Goal: Task Accomplishment & Management: Complete application form

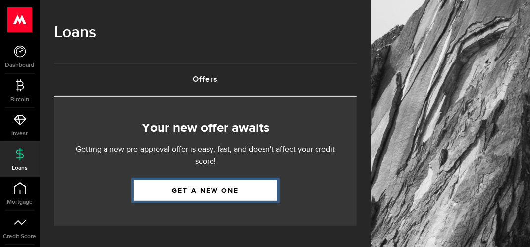
drag, startPoint x: 0, startPoint y: 0, endPoint x: 199, endPoint y: 191, distance: 275.9
click at [211, 194] on link "Get a new one" at bounding box center [206, 190] width 144 height 21
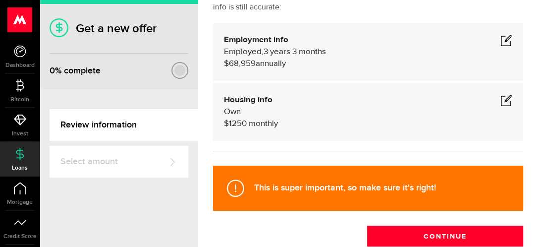
scroll to position [90, 0]
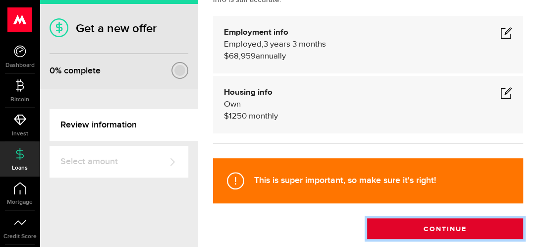
click at [442, 234] on button "Continue" at bounding box center [445, 228] width 156 height 21
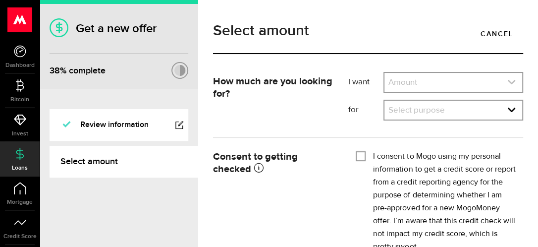
click at [433, 85] on link "expand select" at bounding box center [454, 82] width 138 height 19
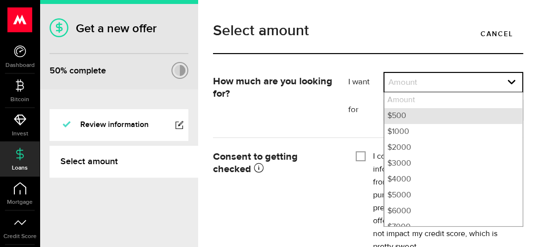
click at [411, 116] on li "$500" at bounding box center [454, 116] width 138 height 16
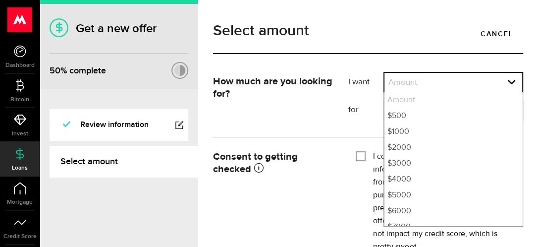
select select "500"
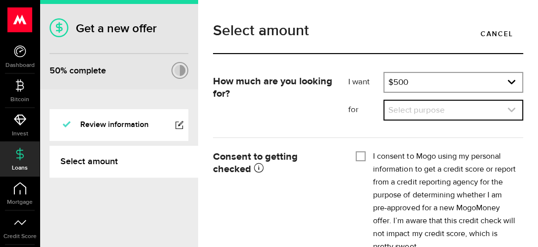
click at [403, 107] on link "expand select" at bounding box center [454, 110] width 138 height 19
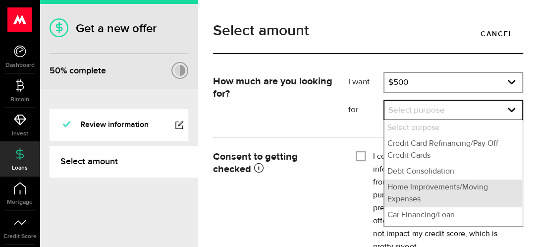
click at [415, 195] on li "Home Improvements/Moving Expenses" at bounding box center [454, 193] width 138 height 28
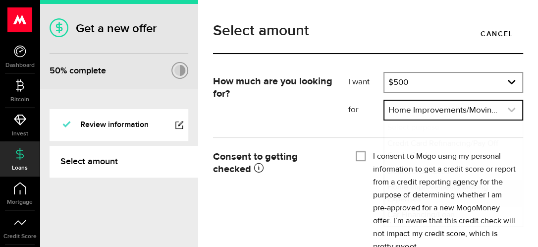
click at [413, 106] on link "expand select" at bounding box center [454, 110] width 138 height 19
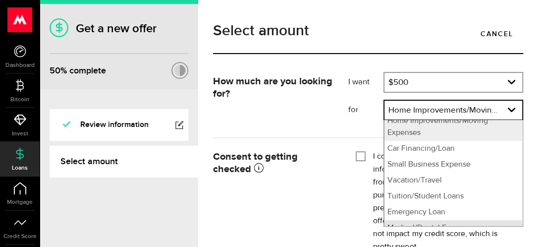
scroll to position [76, 0]
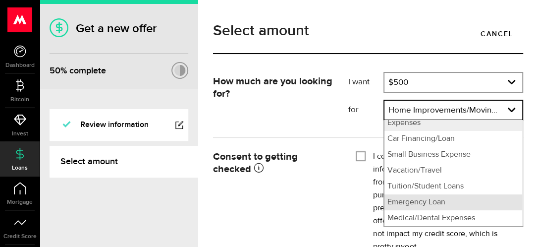
drag, startPoint x: 419, startPoint y: 221, endPoint x: 418, endPoint y: 205, distance: 15.9
click at [418, 205] on ul "Select purpose Credit Card Refinancing/Pay Off Credit Cards Debt Consolidation …" at bounding box center [454, 173] width 140 height 107
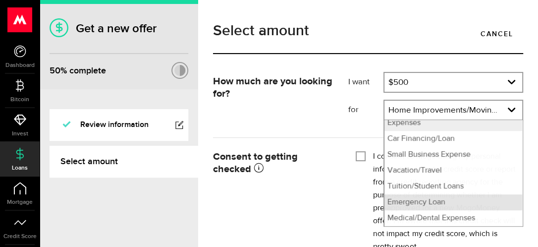
click at [418, 205] on li "Emergency Loan" at bounding box center [454, 202] width 138 height 16
select select "Emergency Loan"
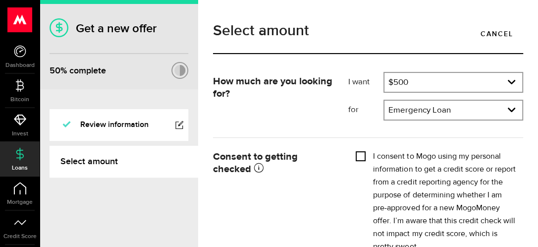
click at [361, 159] on input "I consent to Mogo using my personal information to get a credit score or report…" at bounding box center [361, 155] width 10 height 10
checkbox input "true"
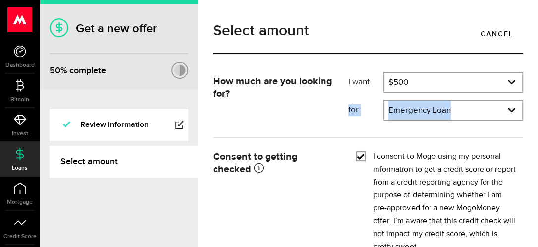
drag, startPoint x: 529, startPoint y: 85, endPoint x: 533, endPoint y: 91, distance: 7.8
click at [530, 97] on div "Select amount Cancel How much are you looking for? I want Amount How much credi…" at bounding box center [368, 123] width 340 height 247
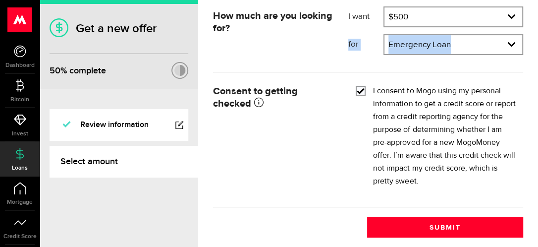
scroll to position [69, 0]
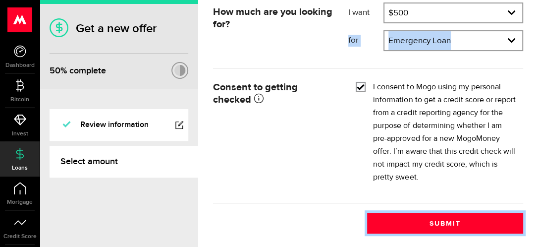
drag, startPoint x: 421, startPoint y: 214, endPoint x: 381, endPoint y: 125, distance: 97.1
click at [421, 214] on button "Submit" at bounding box center [445, 223] width 156 height 21
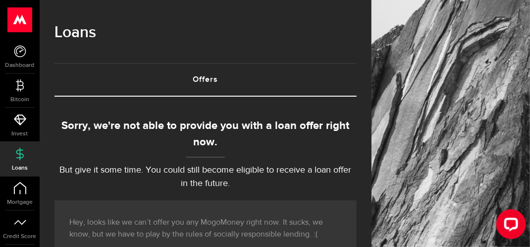
click at [24, 152] on icon at bounding box center [20, 154] width 12 height 12
click at [8, 186] on link "Mortgage" at bounding box center [20, 193] width 40 height 34
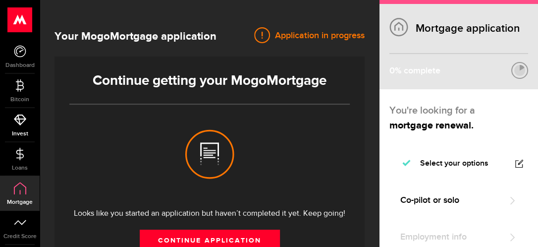
click at [26, 128] on link "Invest" at bounding box center [20, 125] width 40 height 34
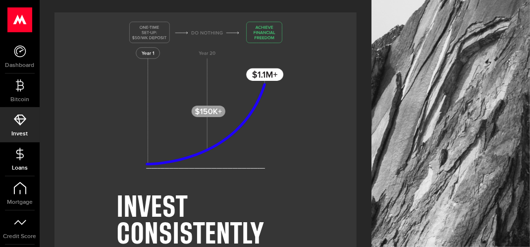
click at [26, 155] on icon at bounding box center [20, 154] width 12 height 12
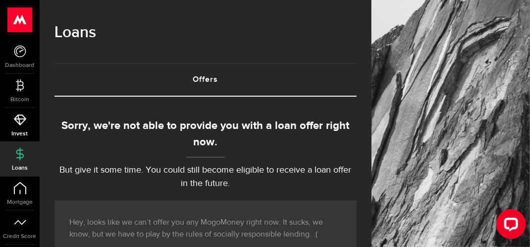
click at [27, 121] on link "Invest" at bounding box center [20, 125] width 40 height 34
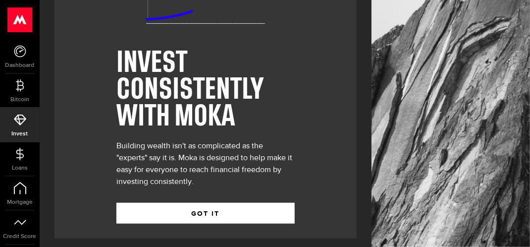
scroll to position [151, 0]
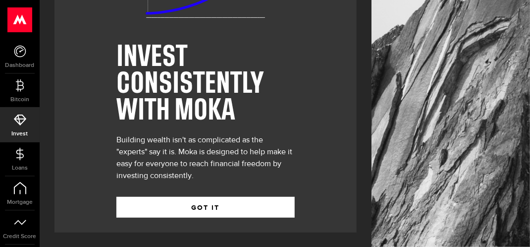
drag, startPoint x: 151, startPoint y: 191, endPoint x: 151, endPoint y: 217, distance: 25.8
click at [152, 193] on div "GOT IT" at bounding box center [205, 200] width 178 height 36
click at [151, 218] on div "INVEST CONSISTENTLY WITH MOKA Building wealth isn't as complicated as the "expe…" at bounding box center [205, 47] width 178 height 371
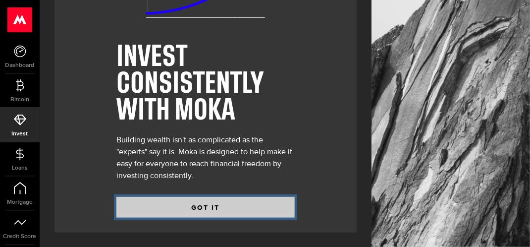
click at [147, 213] on button "GOT IT" at bounding box center [205, 207] width 178 height 21
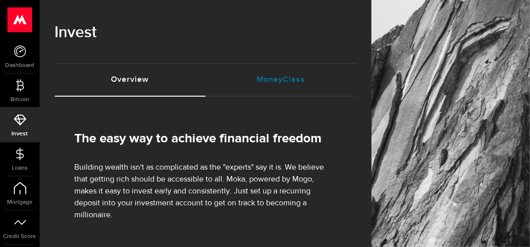
drag, startPoint x: 293, startPoint y: 80, endPoint x: 93, endPoint y: 116, distance: 203.6
click at [292, 80] on link "MoneyClass (requires attention)" at bounding box center [281, 80] width 151 height 32
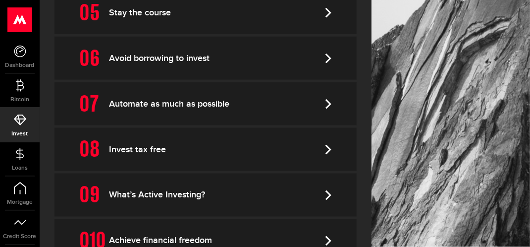
scroll to position [521, 0]
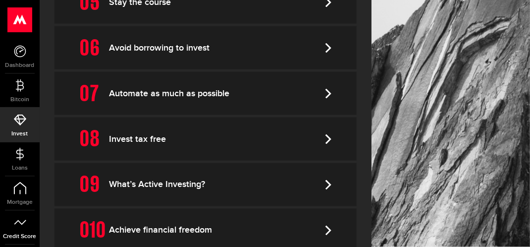
click at [15, 225] on icon at bounding box center [20, 222] width 12 height 12
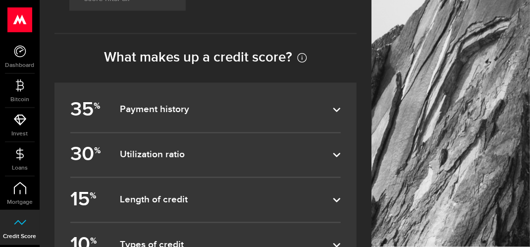
scroll to position [474, 0]
